Goal: Information Seeking & Learning: Learn about a topic

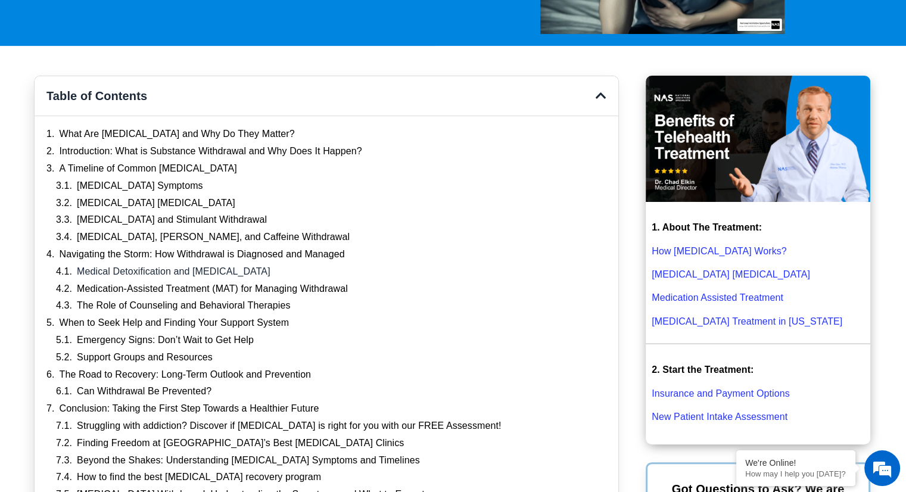
drag, startPoint x: 145, startPoint y: 185, endPoint x: 173, endPoint y: 192, distance: 29.3
click at [145, 185] on link "Alcohol Withdrawal Symptoms" at bounding box center [140, 186] width 126 height 13
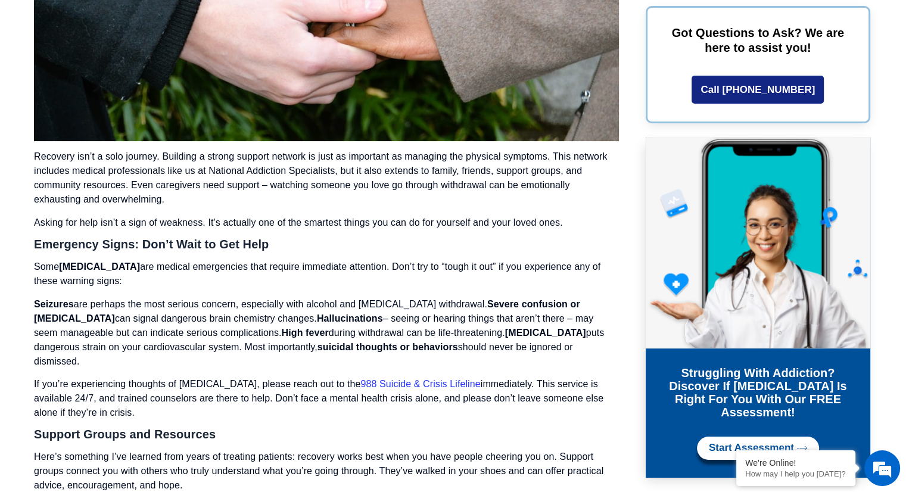
scroll to position [4649, 0]
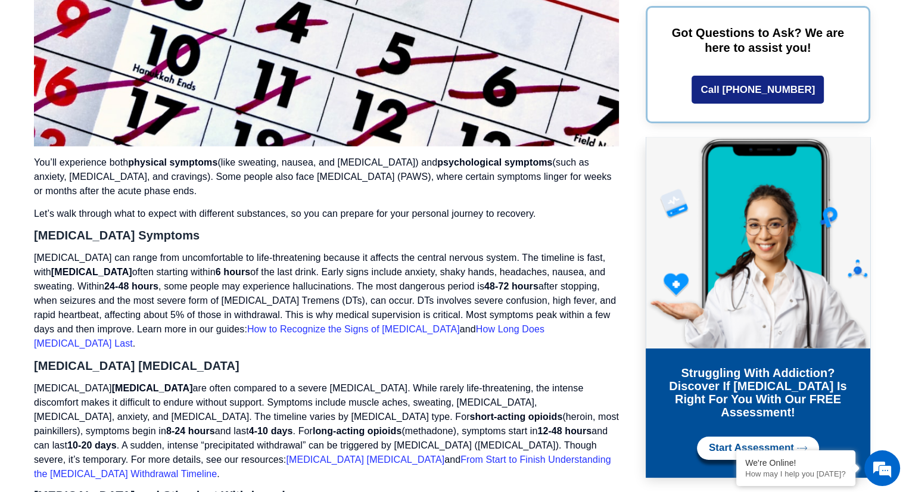
scroll to position [2493, 0]
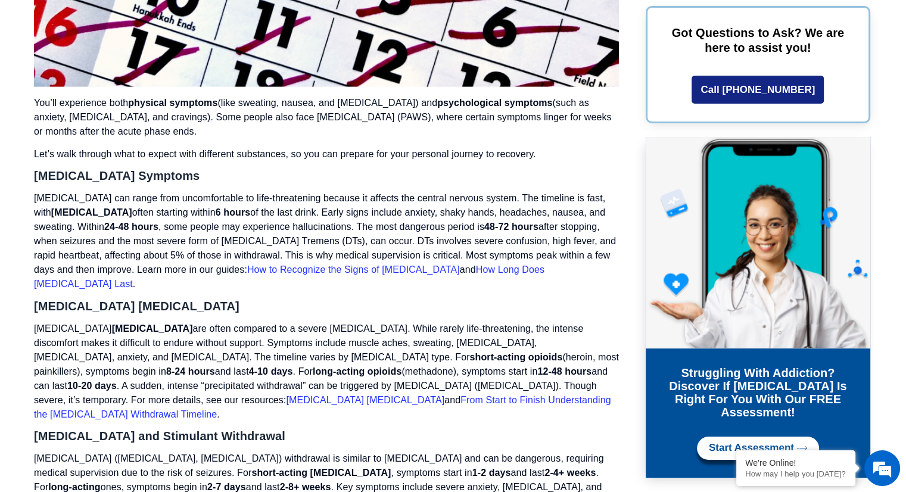
click at [460, 271] on link "How to Recognize the Signs of Alcohol Withdrawal" at bounding box center [353, 270] width 213 height 10
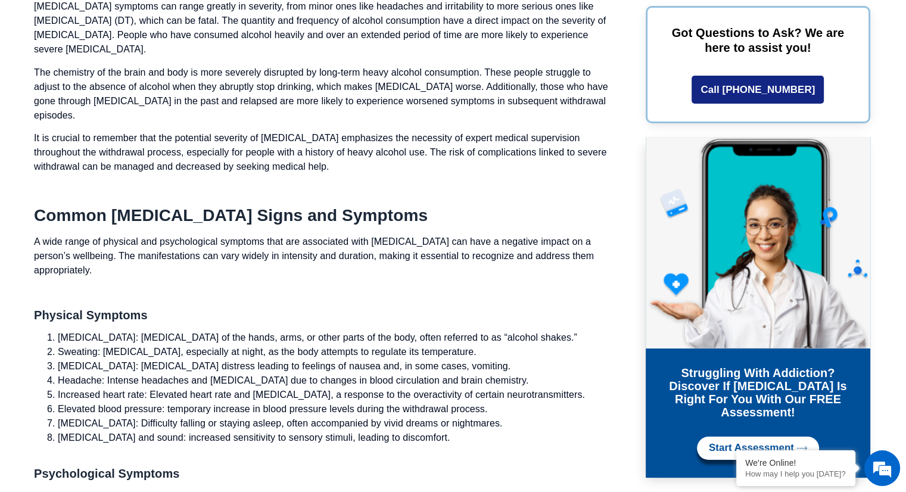
scroll to position [1490, 0]
